Goal: Transaction & Acquisition: Obtain resource

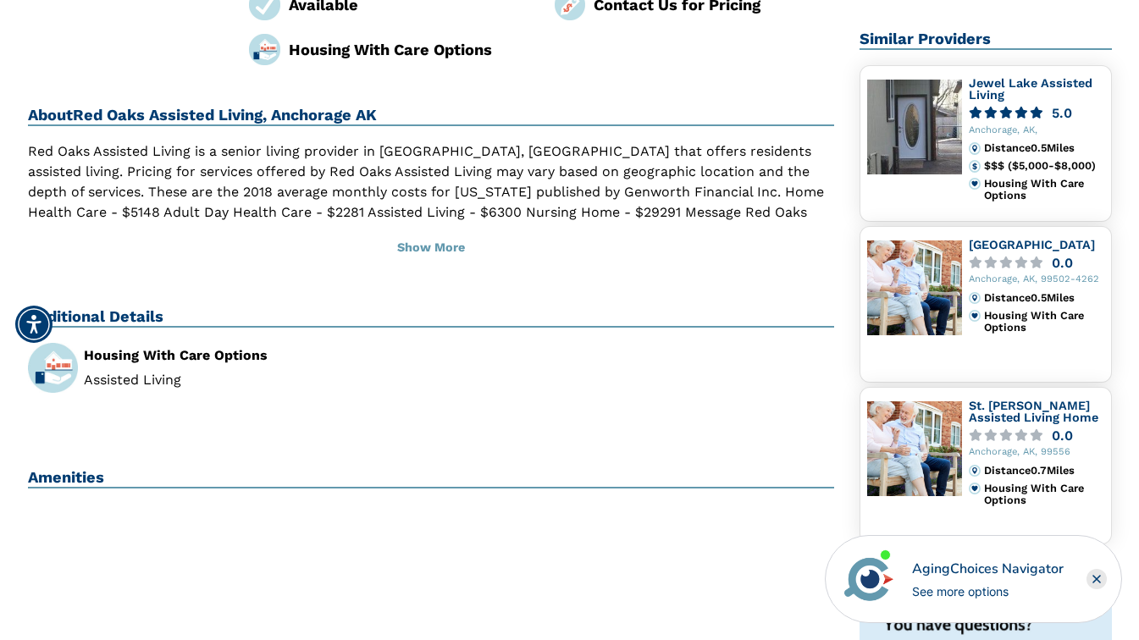
scroll to position [361, 0]
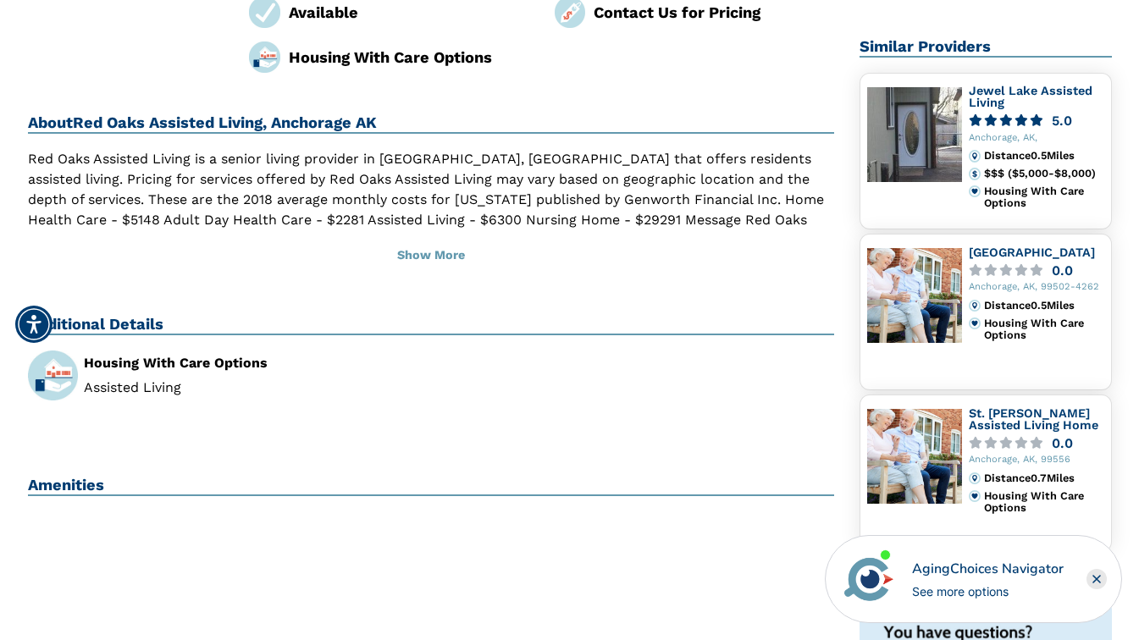
click at [946, 168] on img at bounding box center [914, 134] width 95 height 95
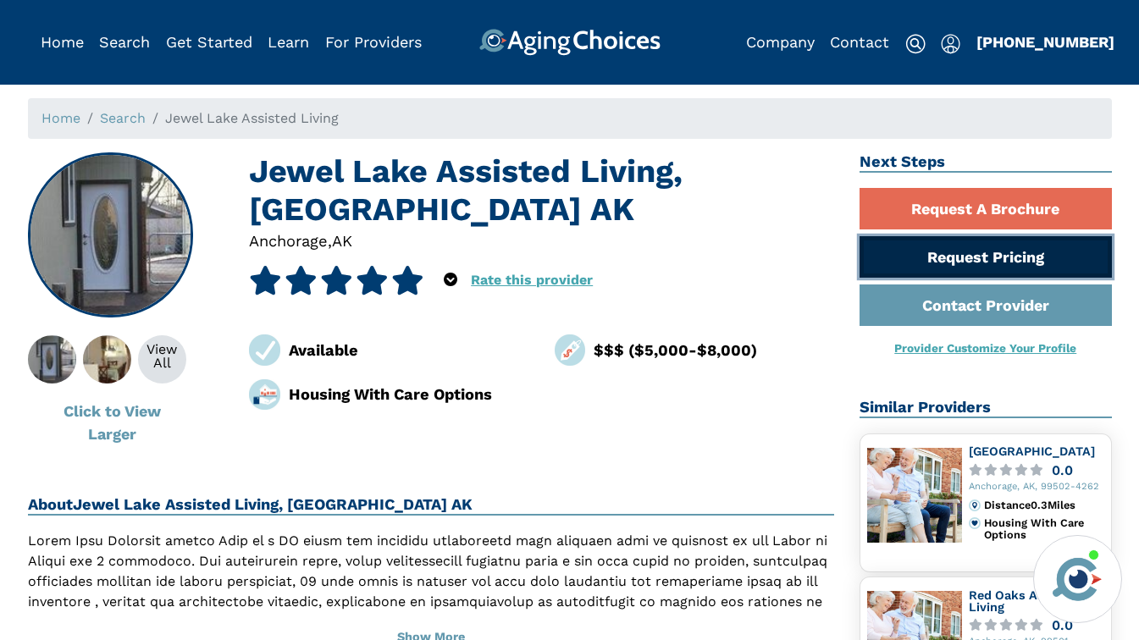
click at [968, 246] on link "Request Pricing" at bounding box center [985, 256] width 252 height 41
